Goal: Information Seeking & Learning: Learn about a topic

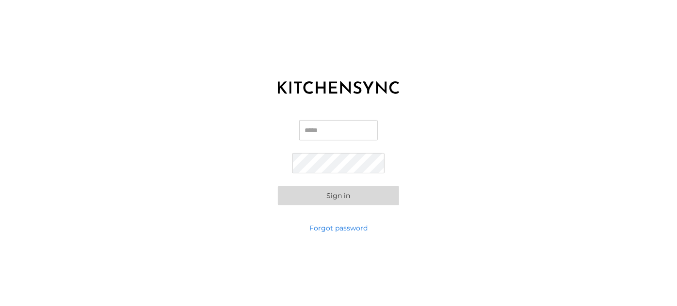
type input "**********"
click at [365, 202] on button "Sign in" at bounding box center [338, 195] width 121 height 19
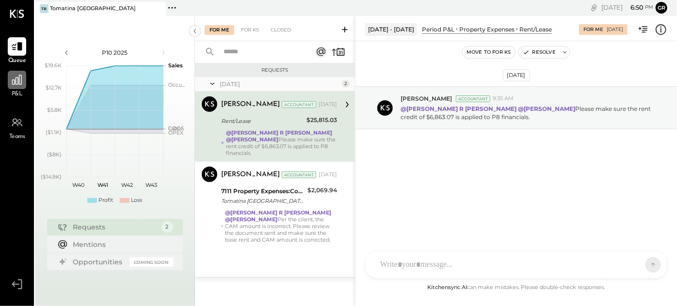
click at [23, 84] on icon at bounding box center [17, 80] width 13 height 13
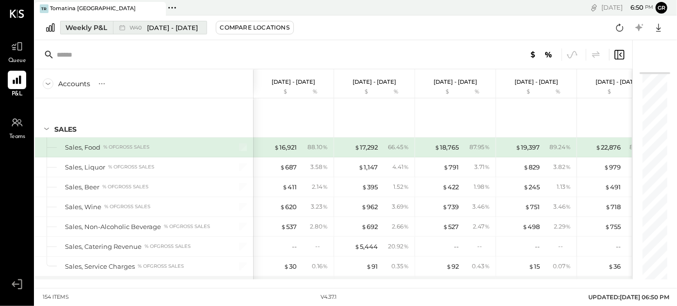
click at [101, 27] on div "Weekly P&L" at bounding box center [86, 28] width 42 height 10
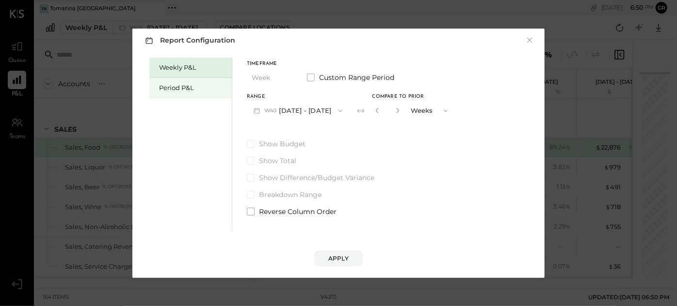
click at [194, 87] on div "Period P&L" at bounding box center [193, 87] width 68 height 9
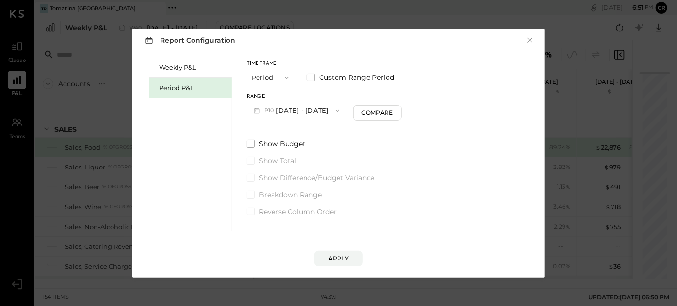
click at [282, 108] on button "P10 [DATE] - [DATE]" at bounding box center [296, 111] width 99 height 18
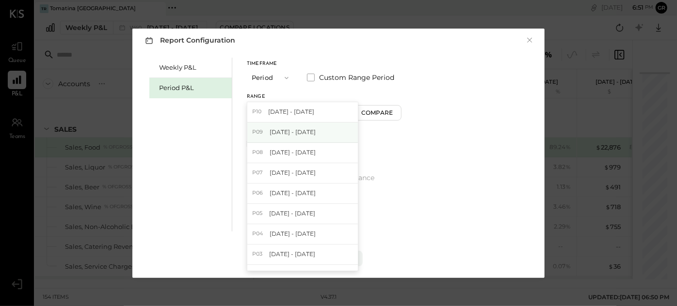
click at [284, 131] on span "[DATE] - [DATE]" at bounding box center [292, 132] width 46 height 8
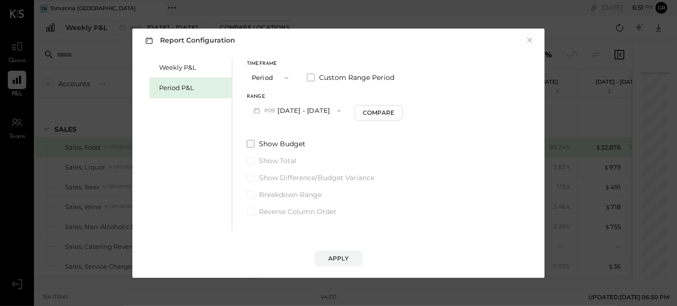
click at [283, 142] on span "Show Budget" at bounding box center [282, 144] width 47 height 10
click at [284, 176] on span "Show Difference/Budget Variance" at bounding box center [316, 178] width 115 height 10
click at [335, 255] on div "Apply" at bounding box center [338, 258] width 20 height 8
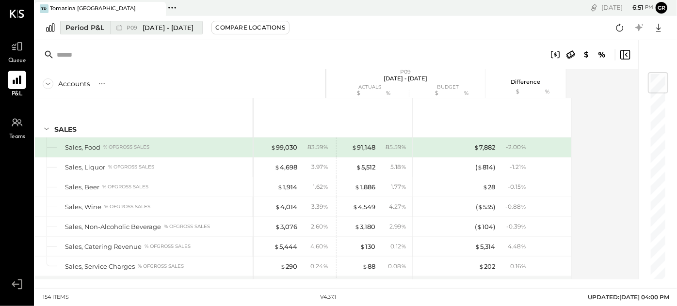
click at [193, 28] on span "[DATE] - [DATE]" at bounding box center [167, 27] width 51 height 9
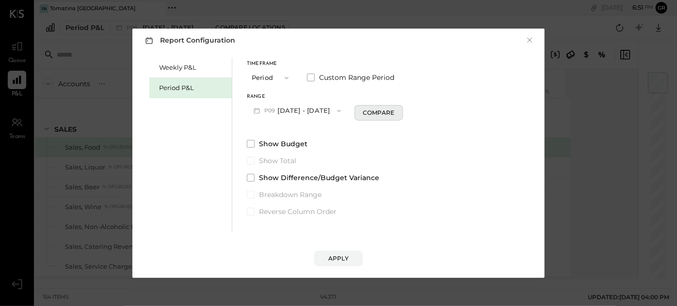
click at [374, 110] on button "Compare" at bounding box center [378, 113] width 48 height 16
click at [399, 109] on icon "button" at bounding box center [396, 111] width 6 height 6
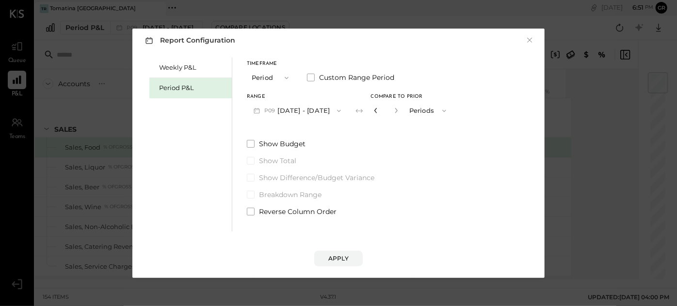
click at [378, 110] on icon "button" at bounding box center [376, 111] width 6 height 6
click at [435, 109] on button "Periods" at bounding box center [428, 111] width 48 height 18
click at [434, 111] on span "Periods" at bounding box center [423, 111] width 22 height 6
click at [412, 95] on span "Compare to Prior" at bounding box center [397, 97] width 52 height 5
click at [399, 108] on icon "button" at bounding box center [396, 111] width 6 height 6
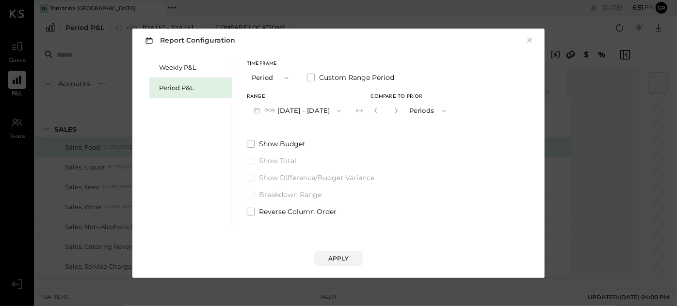
click at [379, 107] on button "button" at bounding box center [376, 110] width 8 height 11
type input "*"
click at [334, 258] on div "Apply" at bounding box center [338, 258] width 20 height 8
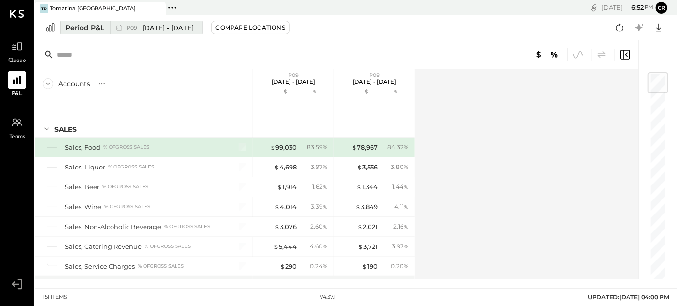
click at [193, 27] on span "[DATE] - [DATE]" at bounding box center [167, 27] width 51 height 9
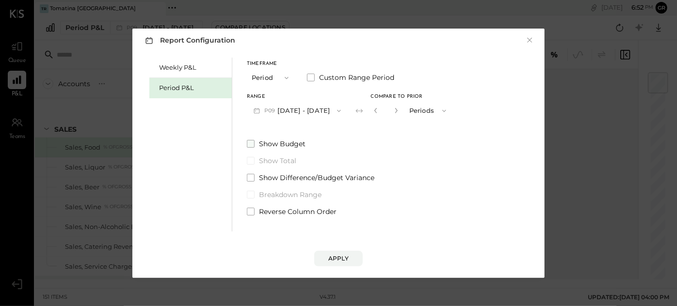
click at [262, 145] on span "Show Budget" at bounding box center [282, 144] width 47 height 10
click at [262, 143] on span "Show Budget" at bounding box center [283, 144] width 48 height 10
click at [256, 176] on label "Show Difference/Budget Variance" at bounding box center [350, 178] width 206 height 10
click at [346, 258] on div "Apply" at bounding box center [338, 258] width 20 height 8
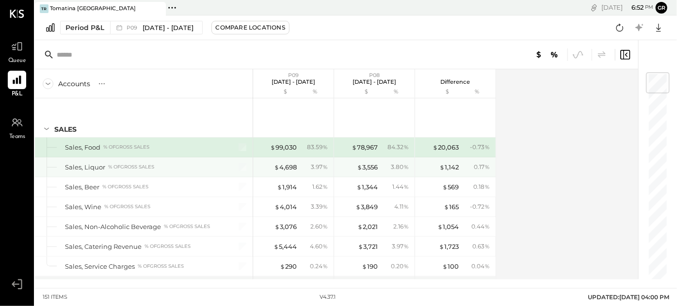
scroll to position [44, 0]
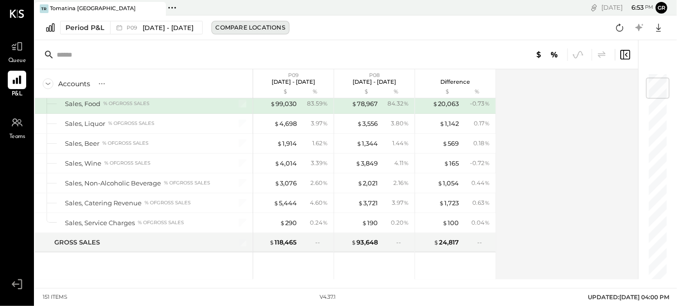
click at [285, 27] on div "Compare Locations" at bounding box center [250, 27] width 69 height 8
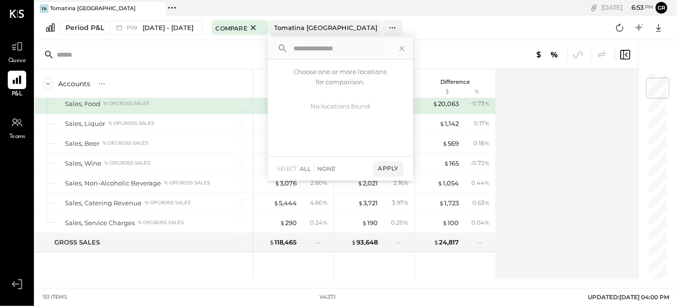
click at [413, 46] on div at bounding box center [340, 48] width 145 height 22
click at [408, 48] on icon at bounding box center [401, 48] width 13 height 13
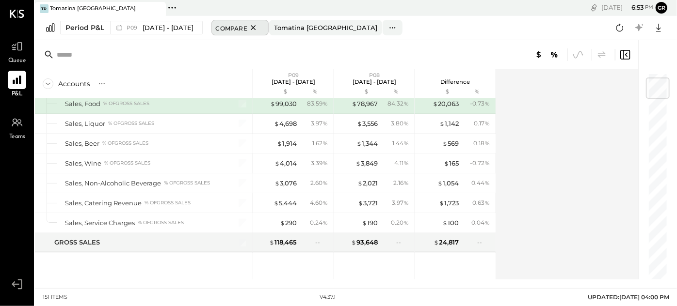
click at [255, 27] on icon at bounding box center [253, 27] width 5 height 5
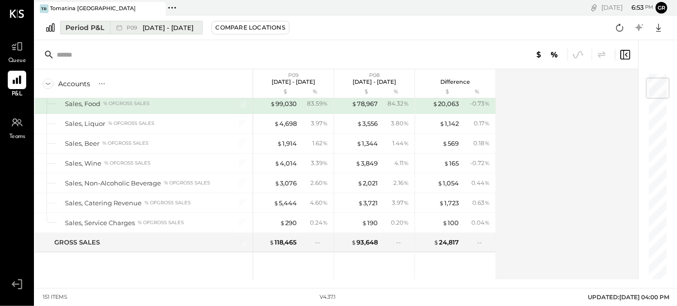
click at [193, 30] on span "[DATE] - [DATE]" at bounding box center [167, 27] width 51 height 9
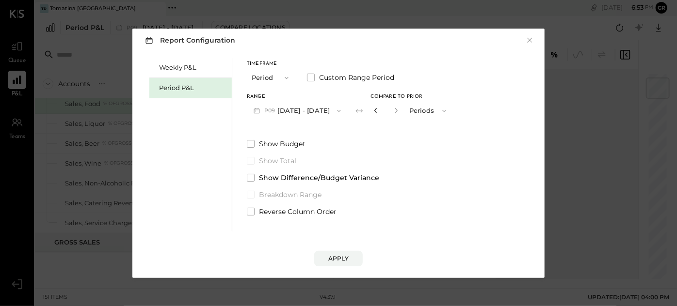
click at [378, 108] on icon "button" at bounding box center [376, 111] width 6 height 6
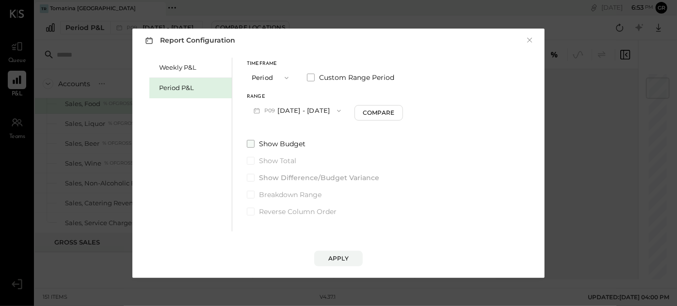
click at [253, 146] on span at bounding box center [251, 144] width 8 height 8
click at [252, 176] on span at bounding box center [251, 178] width 8 height 8
click at [345, 255] on div "Apply" at bounding box center [338, 258] width 20 height 8
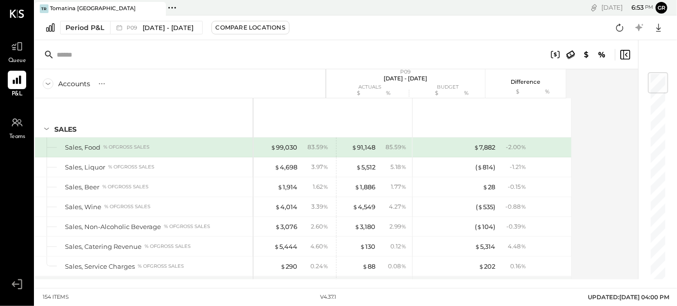
drag, startPoint x: 307, startPoint y: 149, endPoint x: 610, endPoint y: 140, distance: 302.5
click at [610, 140] on div "Accounts S % GL P09 [DATE] - [DATE] actuals budget $ % $ % Difference $ % SALES…" at bounding box center [337, 174] width 604 height 210
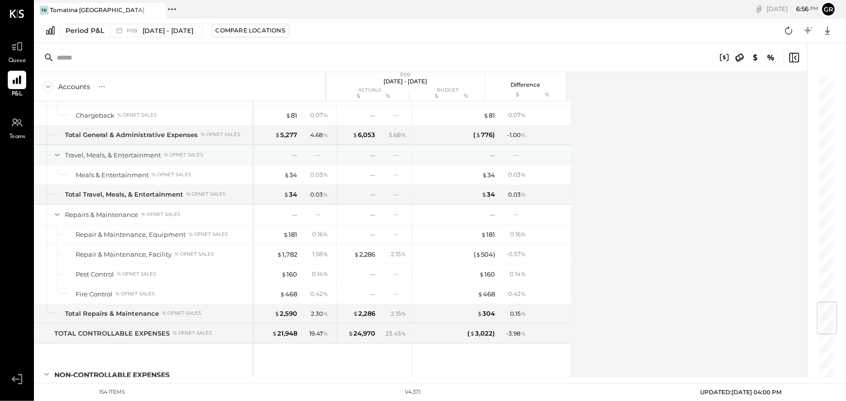
scroll to position [1916, 0]
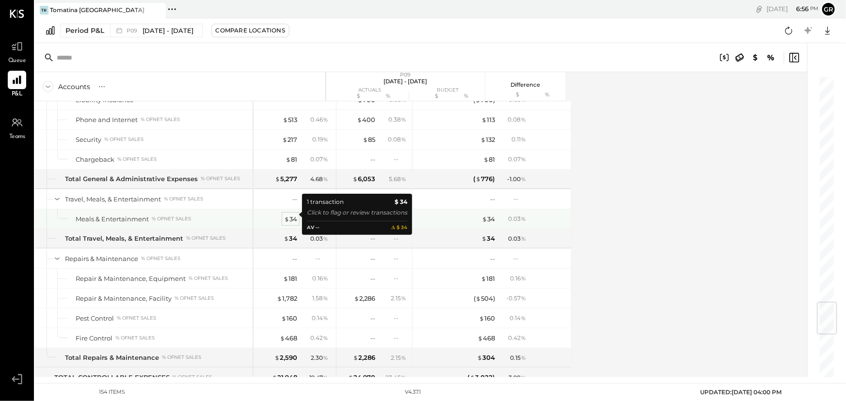
click at [294, 215] on div "$ 34" at bounding box center [290, 219] width 13 height 9
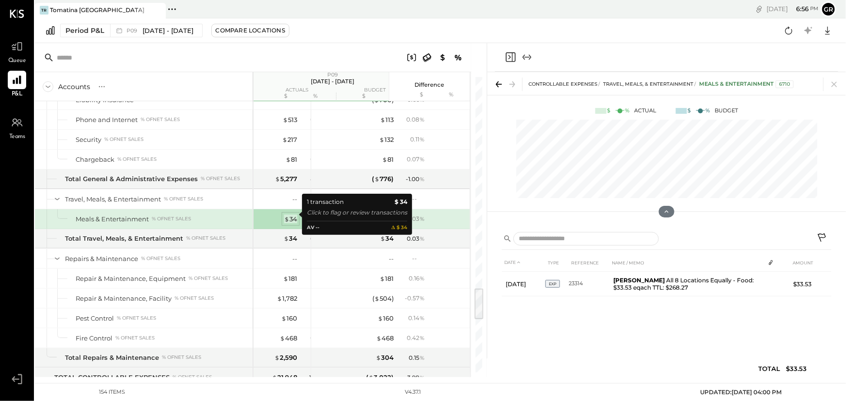
click at [294, 215] on div "$ 34" at bounding box center [290, 219] width 13 height 9
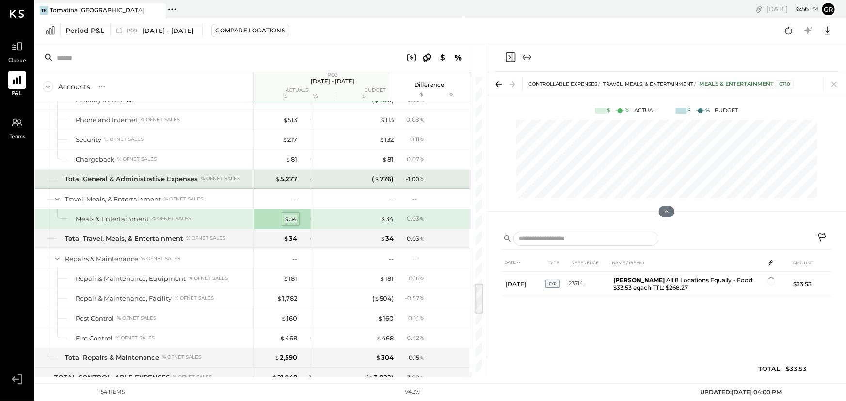
scroll to position [1872, 0]
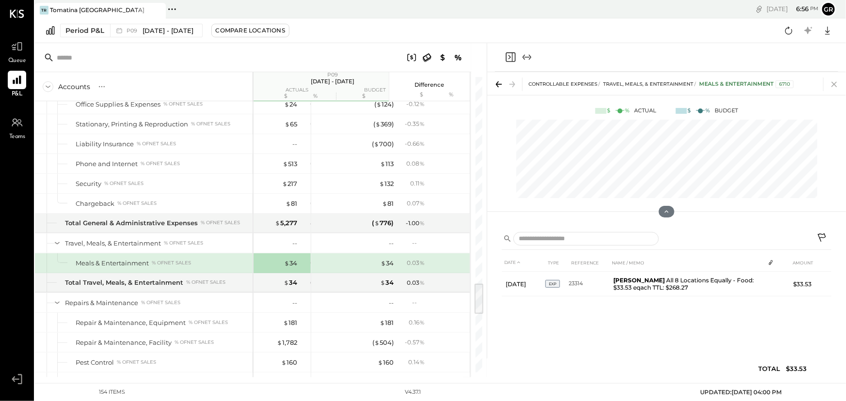
click at [676, 81] on icon at bounding box center [834, 85] width 14 height 14
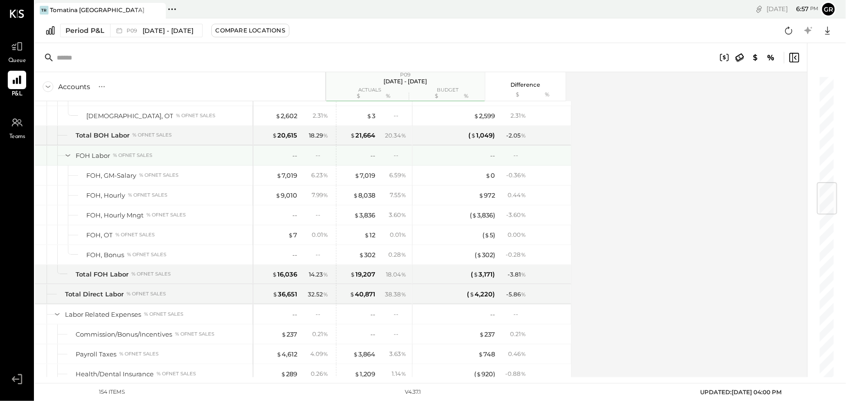
scroll to position [903, 0]
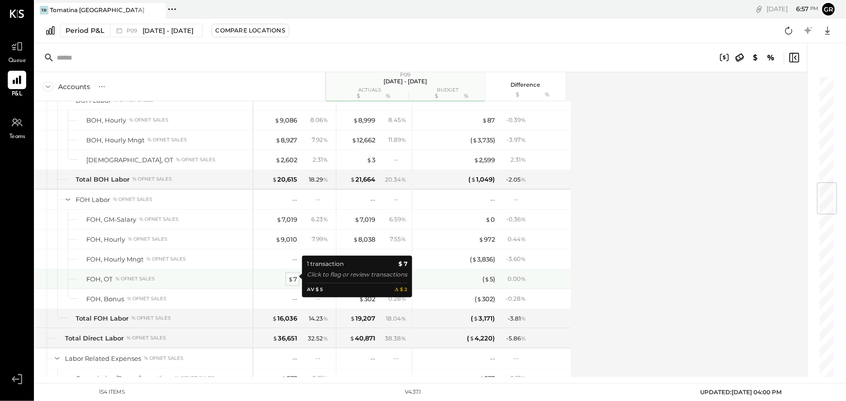
click at [292, 277] on span "$" at bounding box center [290, 279] width 5 height 8
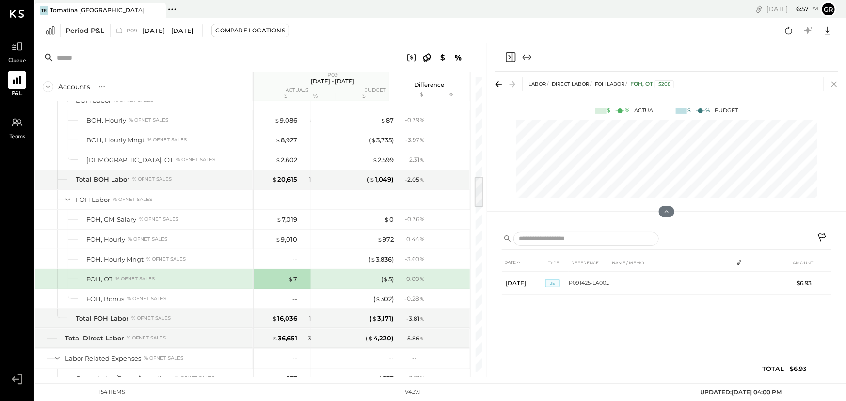
click at [676, 82] on icon at bounding box center [834, 85] width 14 height 14
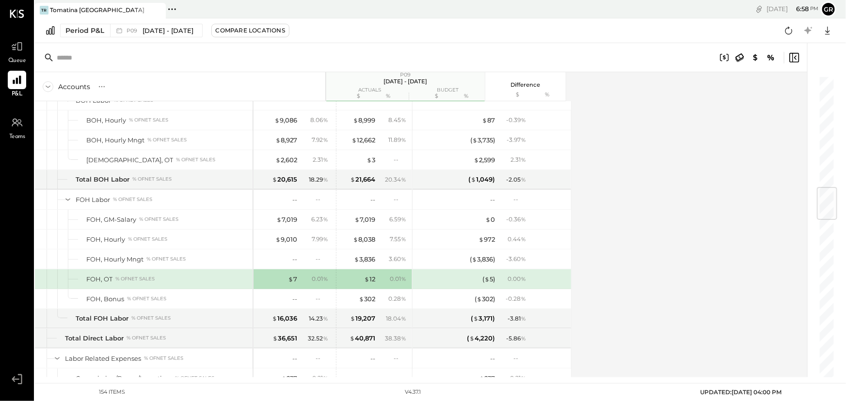
scroll to position [947, 0]
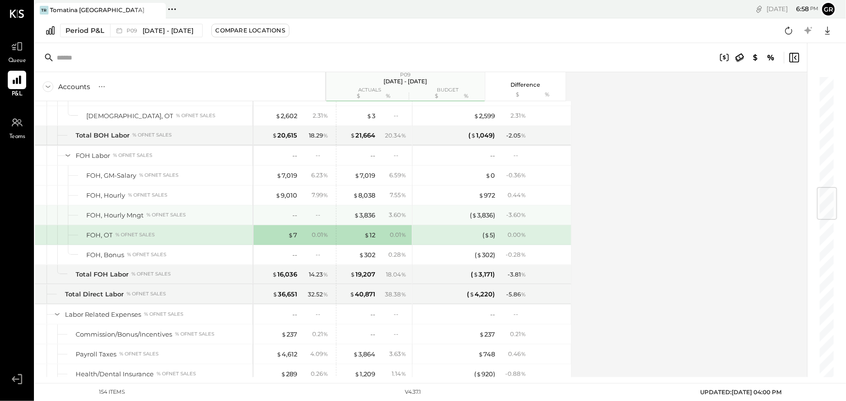
drag, startPoint x: 261, startPoint y: 221, endPoint x: 758, endPoint y: 186, distance: 498.5
click at [676, 186] on div "Accounts S % GL P09 [DATE] - [DATE] actuals budget $ % $ % Difference $ % SALES…" at bounding box center [421, 224] width 773 height 305
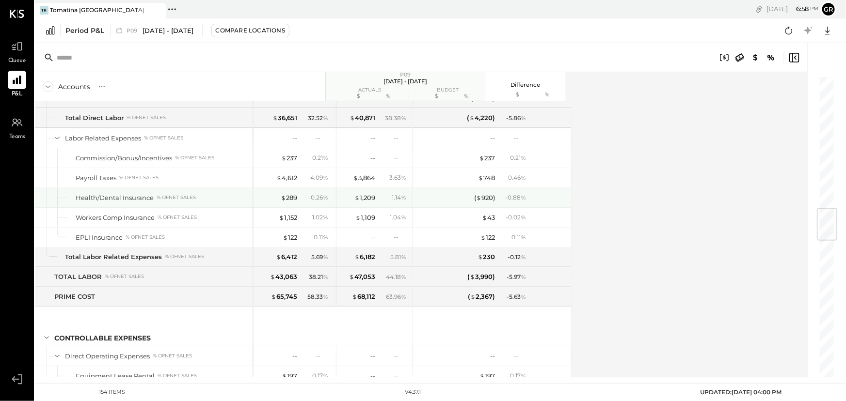
scroll to position [1167, 0]
